Goal: Transaction & Acquisition: Download file/media

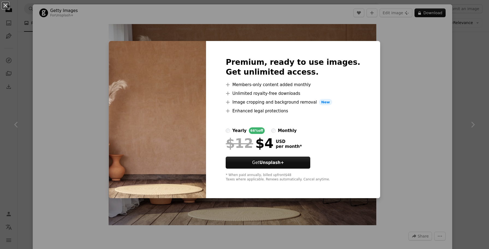
scroll to position [524, 0]
click at [403, 53] on div "An X shape Premium, ready to use images. Get unlimited access. A plus sign Memb…" at bounding box center [244, 124] width 489 height 249
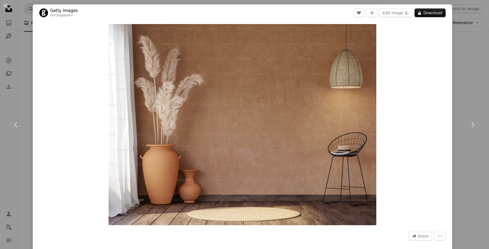
click at [460, 36] on div "An X shape Chevron left Chevron right Getty Images For Unsplash+ A heart A plus…" at bounding box center [244, 124] width 489 height 249
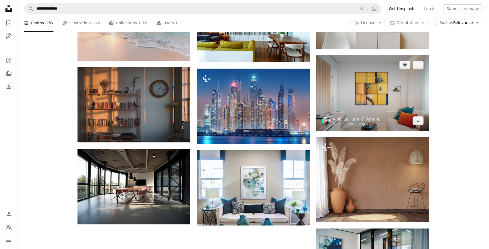
scroll to position [480, 0]
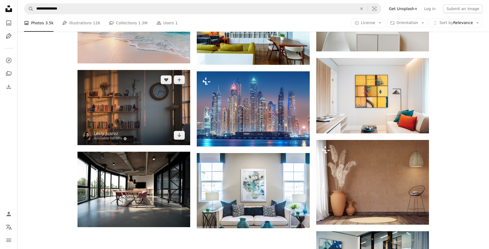
click at [122, 109] on img at bounding box center [133, 107] width 113 height 75
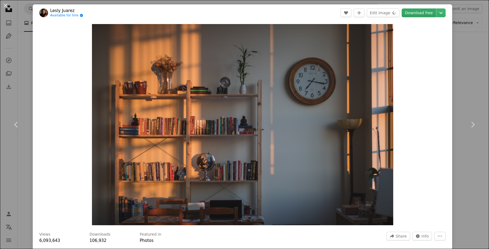
click at [426, 14] on link "Download free" at bounding box center [419, 12] width 34 height 9
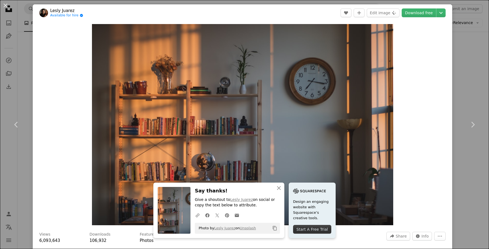
click at [457, 74] on div "An X shape Chevron left Chevron right An X shape Close Say thanks! Give a shout…" at bounding box center [244, 124] width 489 height 249
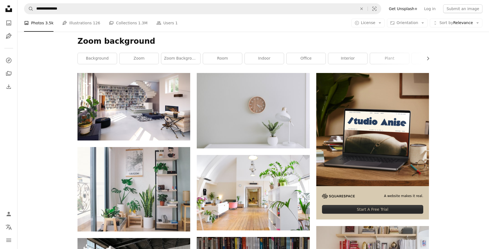
scroll to position [72, 0]
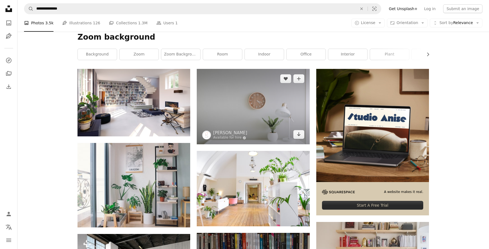
click at [255, 95] on img at bounding box center [253, 106] width 113 height 75
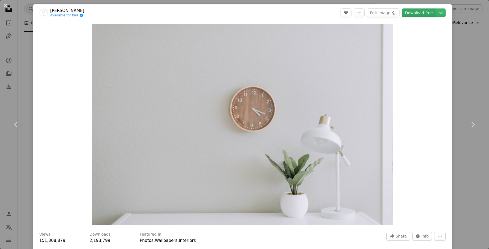
click at [428, 15] on link "Download free" at bounding box center [419, 12] width 34 height 9
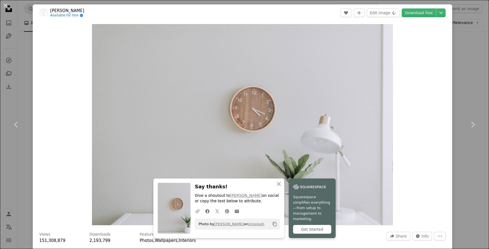
click at [460, 65] on div "An X shape Chevron left Chevron right An X shape Close Say thanks! Give a shout…" at bounding box center [244, 124] width 489 height 249
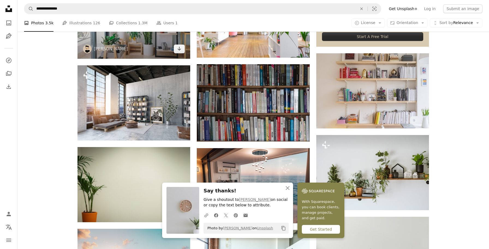
scroll to position [240, 0]
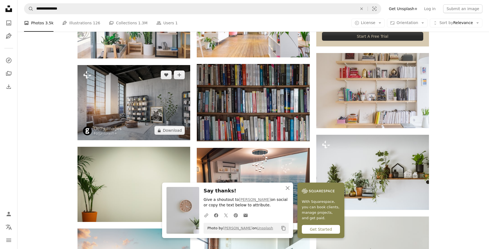
click at [139, 106] on img at bounding box center [133, 102] width 113 height 75
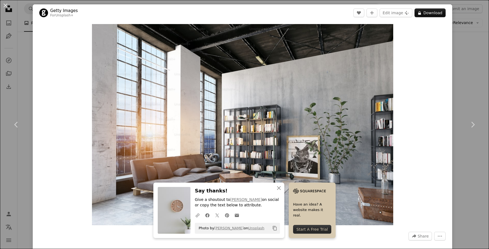
click at [487, 88] on div "An X shape Chevron left Chevron right An X shape Close Say thanks! Give a shout…" at bounding box center [244, 124] width 489 height 249
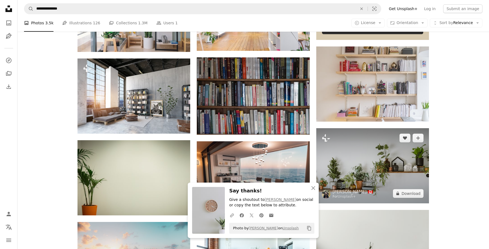
scroll to position [248, 0]
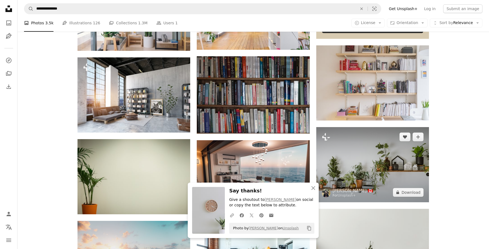
click at [411, 163] on img at bounding box center [372, 164] width 113 height 75
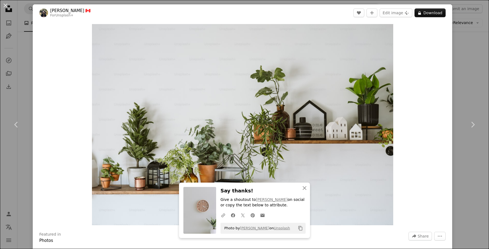
click at [483, 84] on div "An X shape Chevron left Chevron right An X shape Close Say thanks! Give a shout…" at bounding box center [244, 124] width 489 height 249
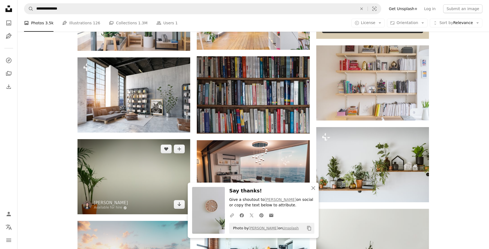
click at [128, 178] on img at bounding box center [133, 176] width 113 height 75
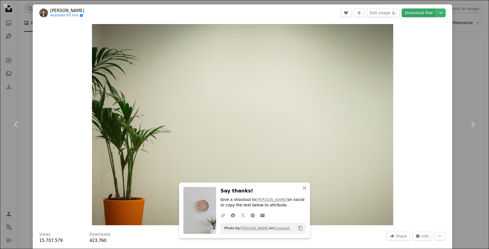
click at [422, 13] on link "Download free" at bounding box center [419, 12] width 34 height 9
